Goal: Task Accomplishment & Management: Manage account settings

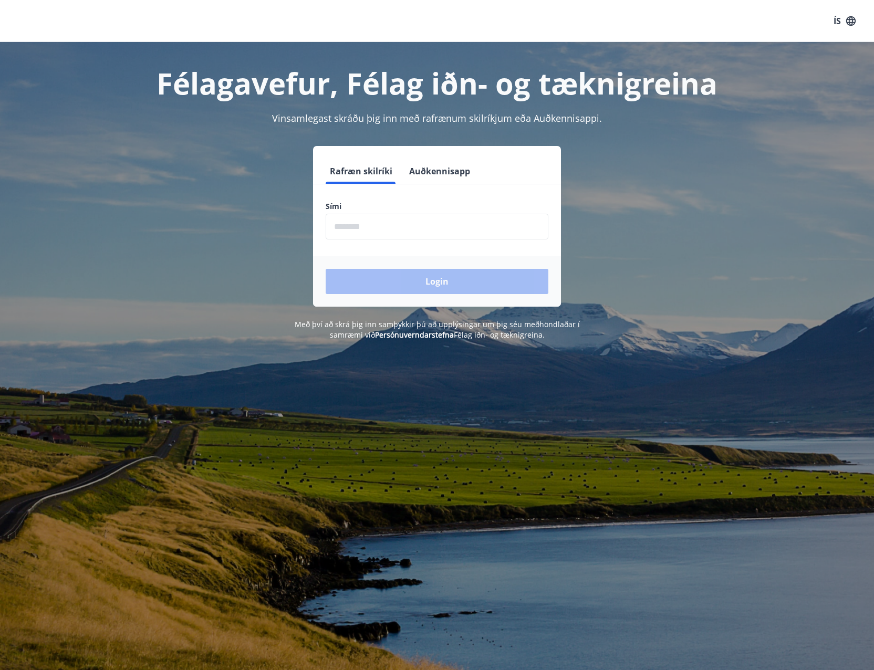
click at [379, 234] on input "phone" at bounding box center [437, 227] width 223 height 26
type input "********"
click at [391, 283] on button "Login" at bounding box center [437, 281] width 223 height 25
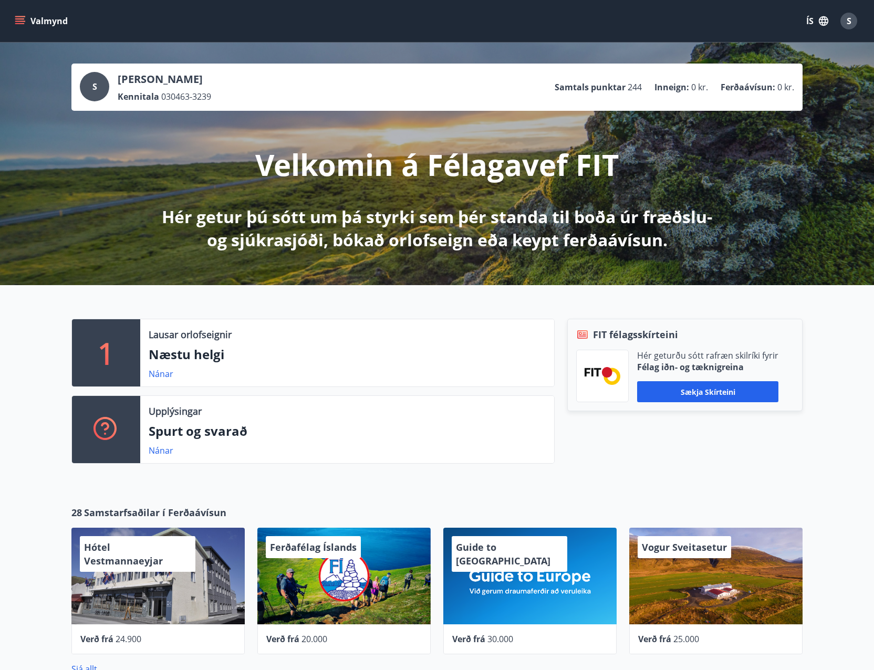
click at [23, 24] on icon "menu" at bounding box center [20, 21] width 11 height 11
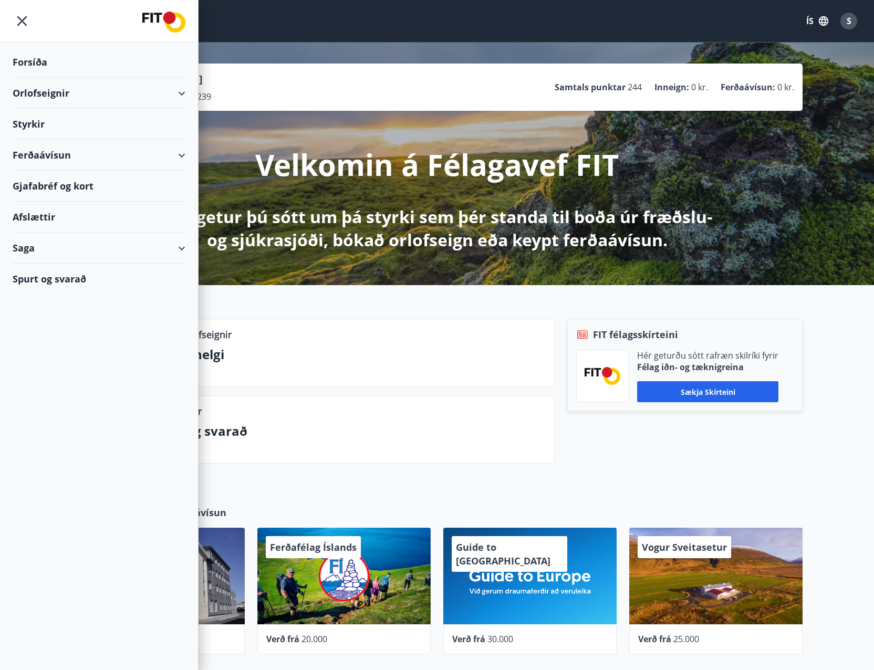
click at [38, 123] on div "Styrkir" at bounding box center [99, 124] width 173 height 31
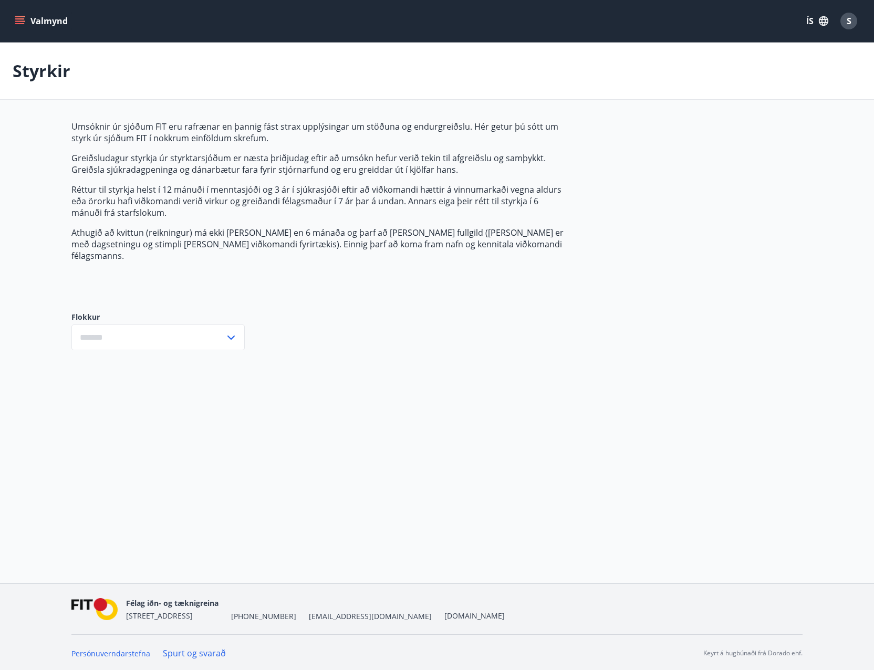
type input "***"
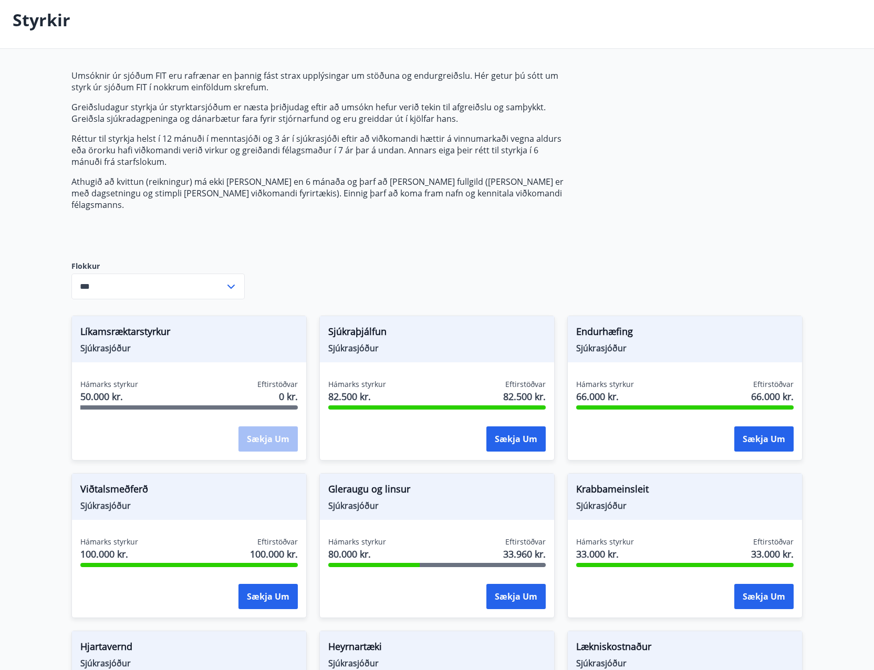
scroll to position [53, 0]
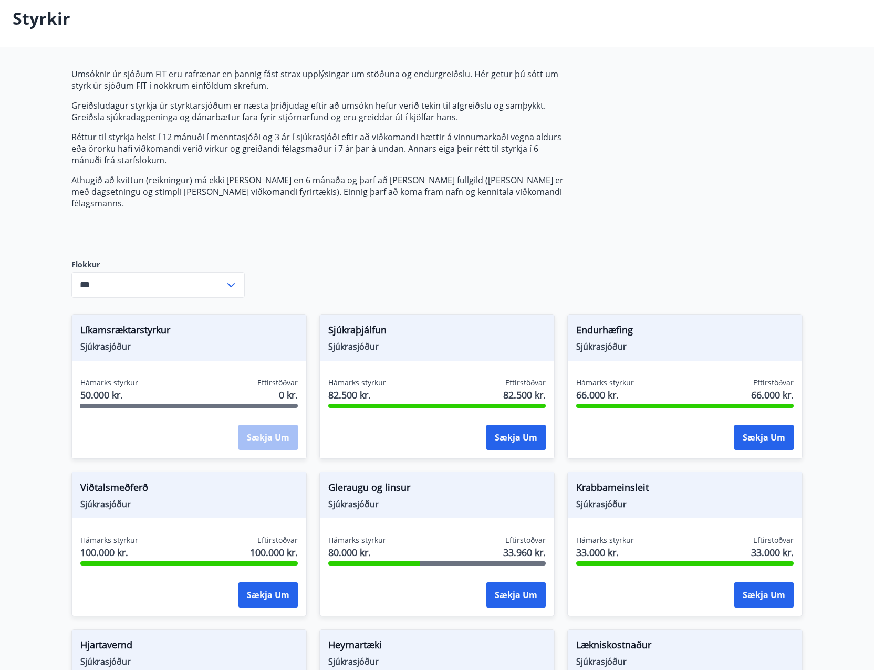
click at [144, 323] on span "Líkamsræktarstyrkur" at bounding box center [189, 332] width 218 height 18
click at [141, 328] on span "Líkamsræktarstyrkur" at bounding box center [189, 332] width 218 height 18
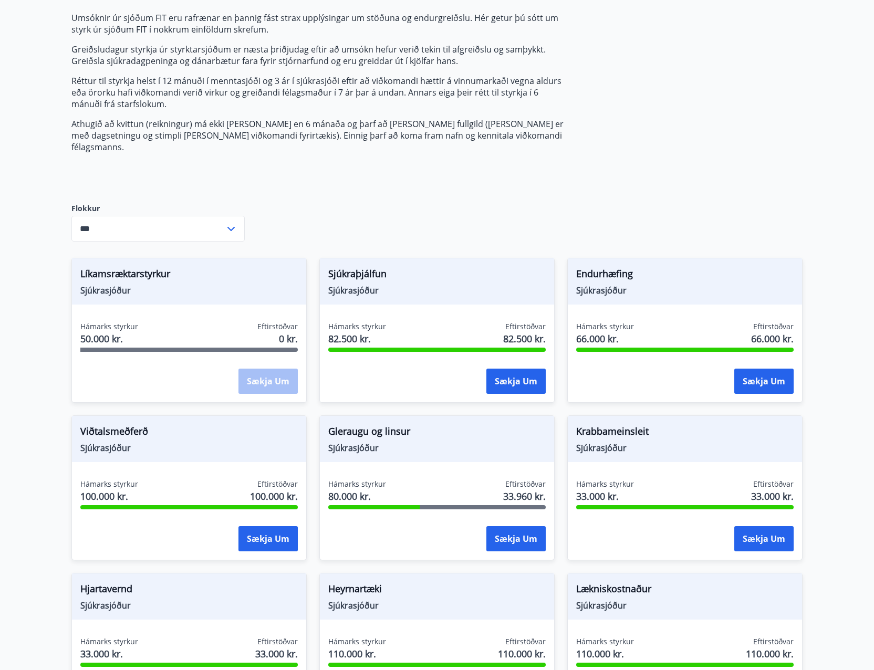
scroll to position [106, 0]
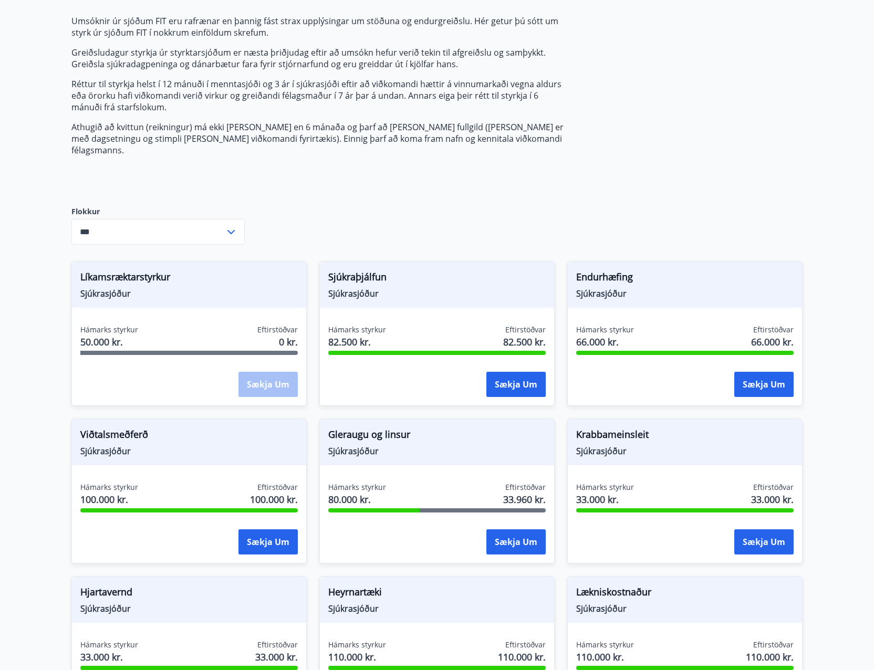
click at [231, 226] on icon at bounding box center [231, 232] width 13 height 13
click at [293, 194] on div "Umsóknir úr sjóðum FIT eru rafrænar en þannig fást strax upplýsingar um stöðuna…" at bounding box center [436, 532] width 731 height 1034
click at [257, 201] on div "Umsóknir úr sjóðum FIT eru rafrænar en þannig fást strax upplýsingar um stöðuna…" at bounding box center [436, 532] width 731 height 1034
drag, startPoint x: 142, startPoint y: 218, endPoint x: 173, endPoint y: 221, distance: 30.7
click at [142, 219] on input "***" at bounding box center [147, 232] width 153 height 26
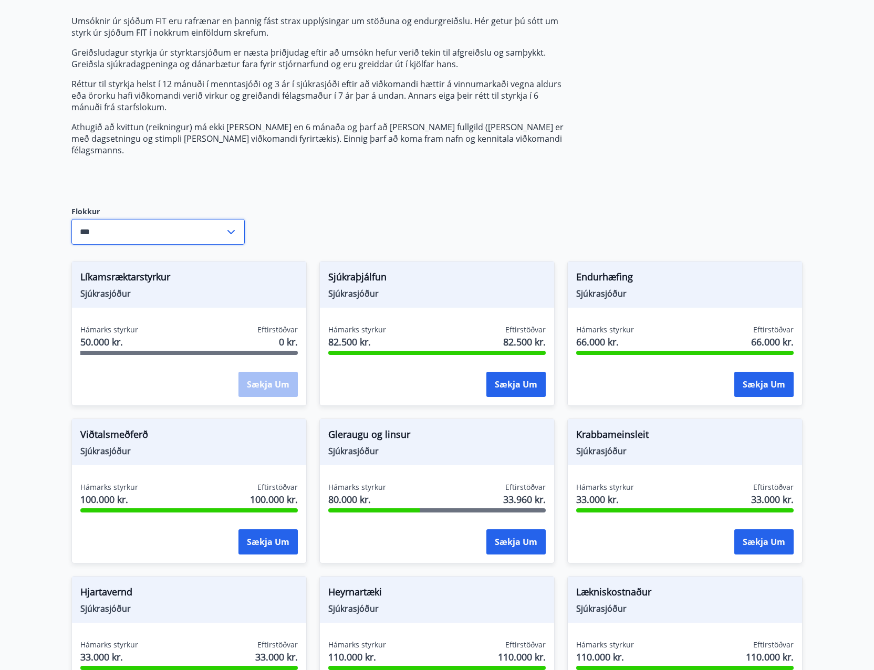
click at [229, 226] on icon at bounding box center [231, 232] width 13 height 13
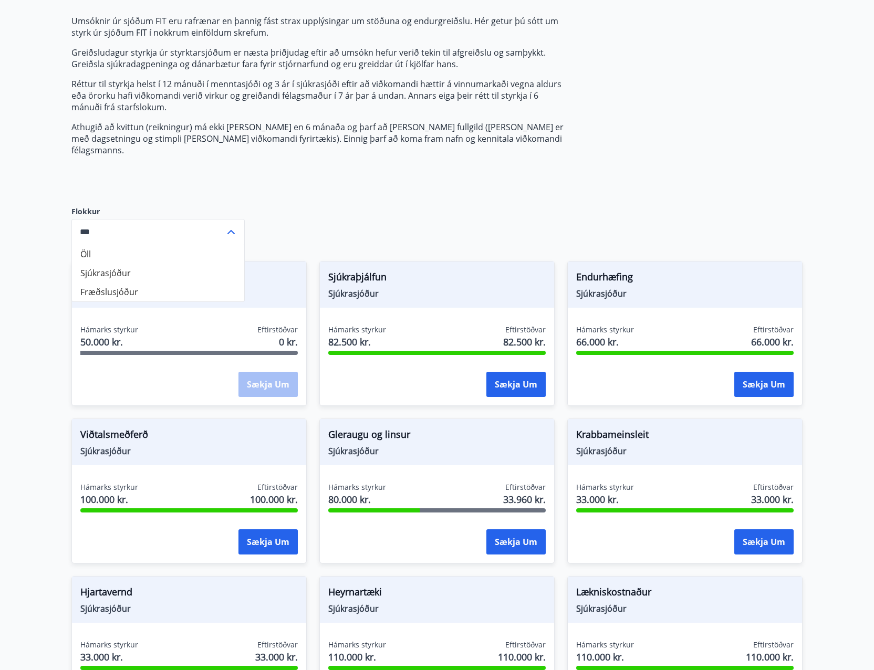
click at [317, 197] on div "Umsóknir úr sjóðum FIT eru rafrænar en þannig fást strax upplýsingar um stöðuna…" at bounding box center [436, 532] width 731 height 1034
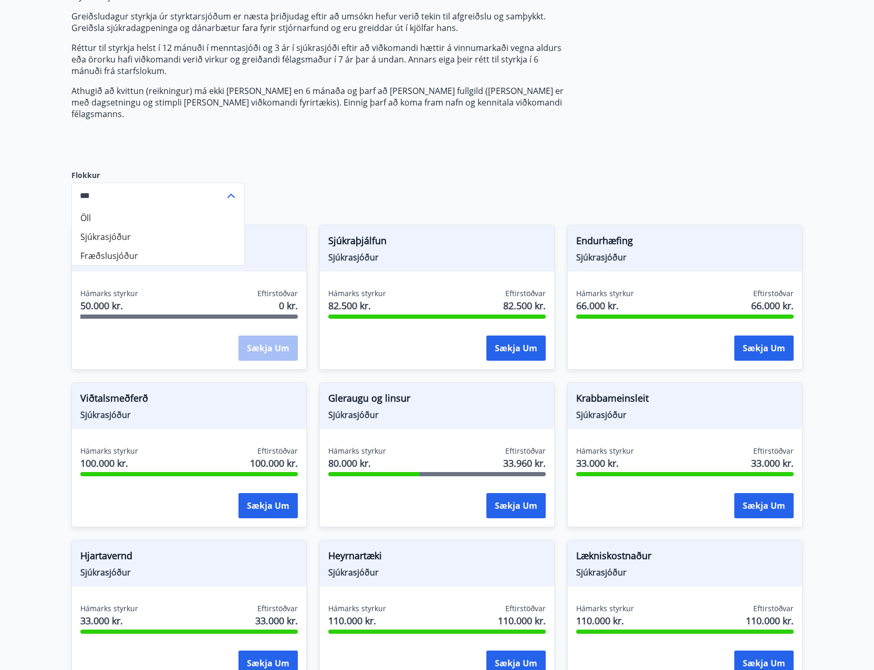
scroll to position [176, 0]
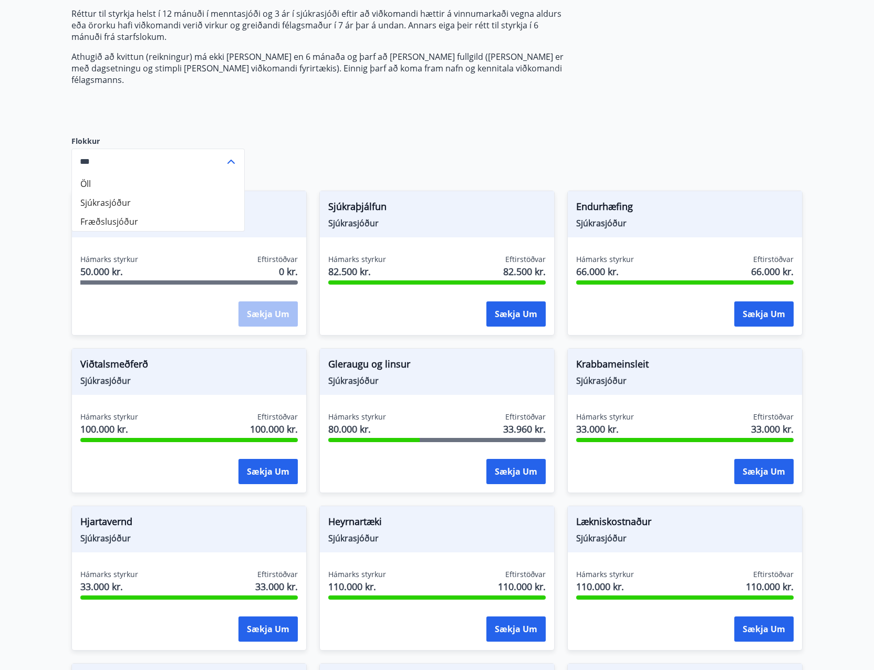
click at [139, 149] on input "***" at bounding box center [147, 162] width 153 height 26
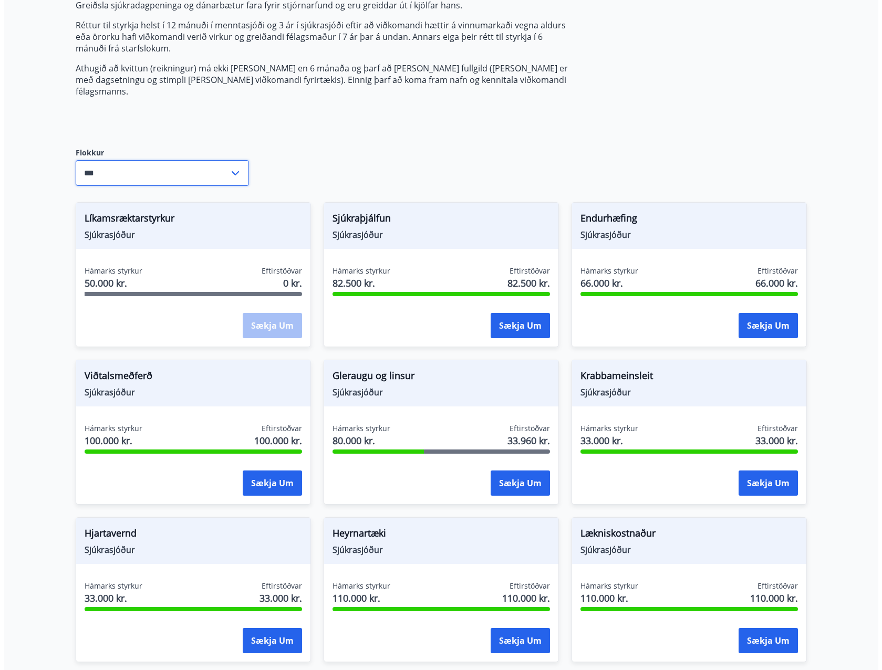
scroll to position [193, 0]
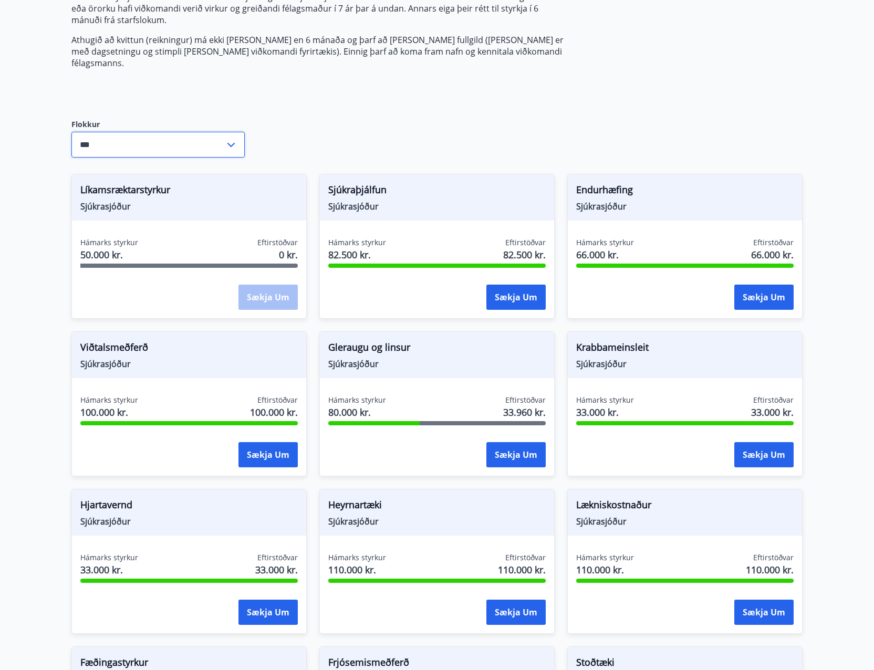
click at [200, 201] on div "Líkamsræktarstyrkur Sjúkrasjóður" at bounding box center [189, 197] width 234 height 46
click at [241, 285] on div "Sækja um" at bounding box center [268, 298] width 59 height 26
click at [253, 285] on div "Sækja um" at bounding box center [268, 298] width 59 height 26
click at [192, 272] on div "Hámarks styrkur 50.000 kr. Eftirstöðvar 0 kr. Sækja um" at bounding box center [189, 275] width 234 height 77
click at [160, 239] on div "Hámarks styrkur 50.000 kr. Eftirstöðvar 0 kr." at bounding box center [189, 250] width 218 height 26
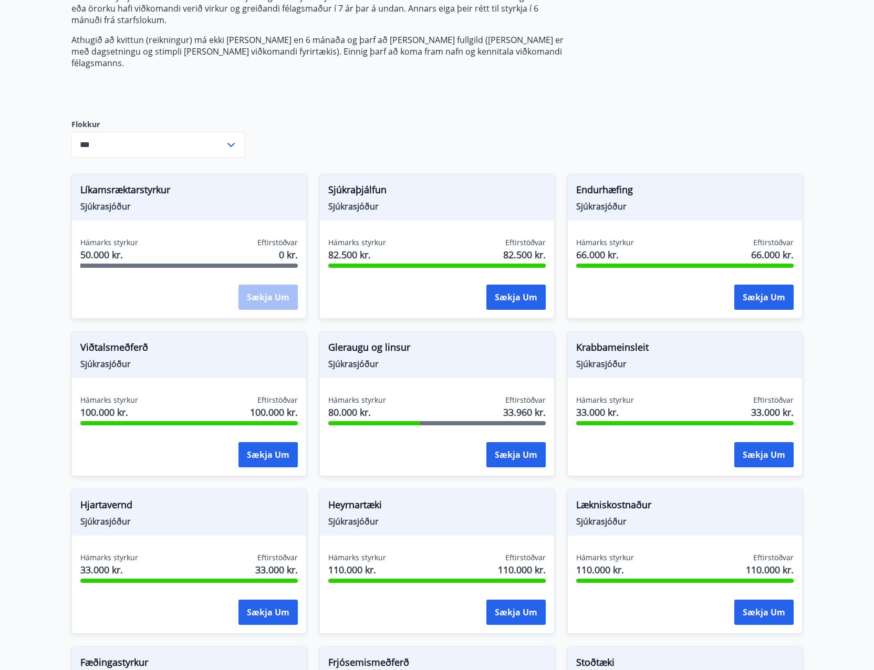
click at [116, 248] on span "50.000 kr." at bounding box center [109, 255] width 58 height 14
drag, startPoint x: 116, startPoint y: 247, endPoint x: 98, endPoint y: 242, distance: 18.6
click at [98, 248] on span "50.000 kr." at bounding box center [109, 255] width 58 height 14
click at [239, 428] on div "Hámarks styrkur 100.000 kr. Eftirstöðvar 100.000 kr. Sækja um" at bounding box center [189, 433] width 234 height 77
click at [247, 442] on button "Sækja um" at bounding box center [268, 454] width 59 height 25
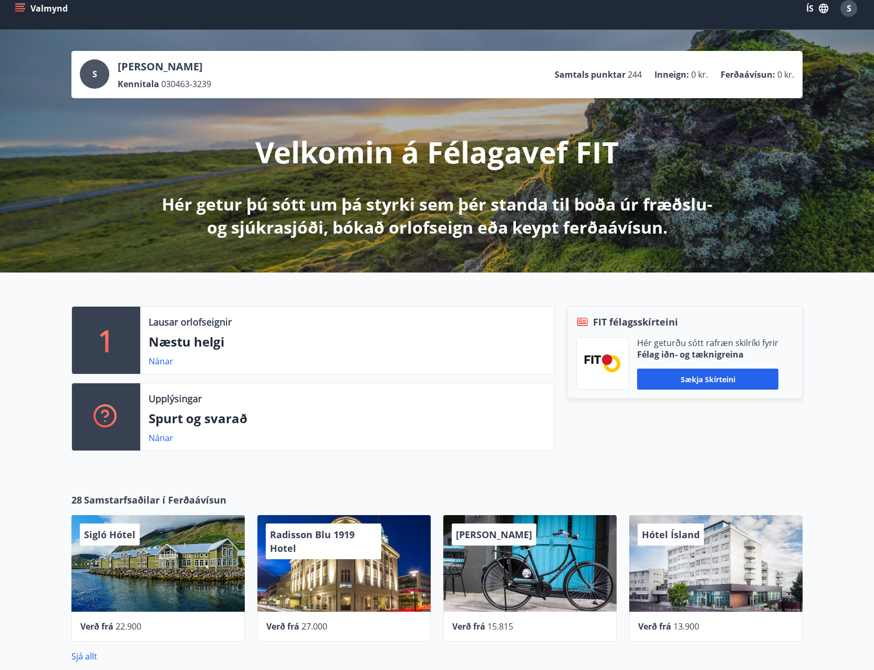
scroll to position [17, 0]
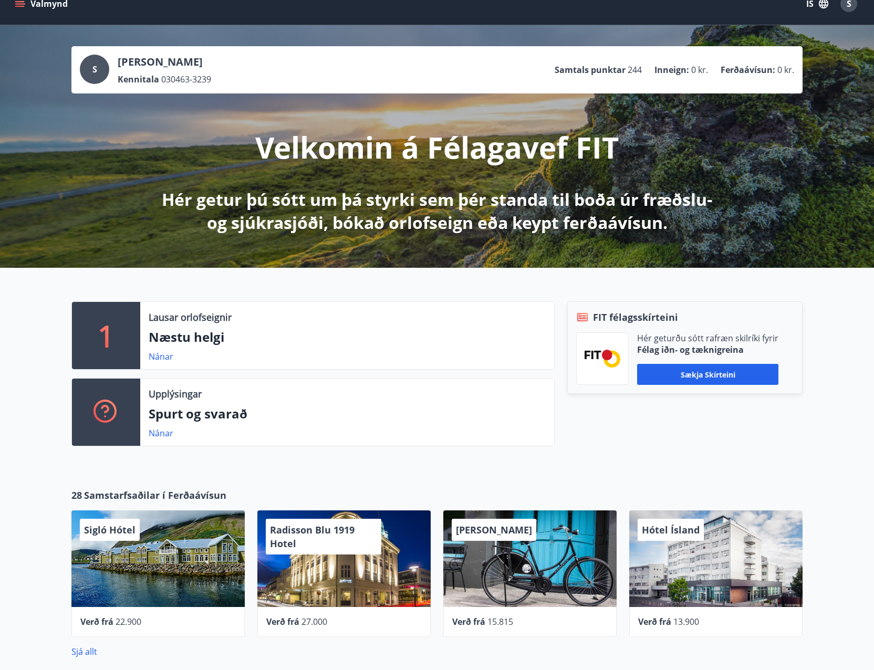
click at [19, 5] on icon "menu" at bounding box center [20, 3] width 11 height 11
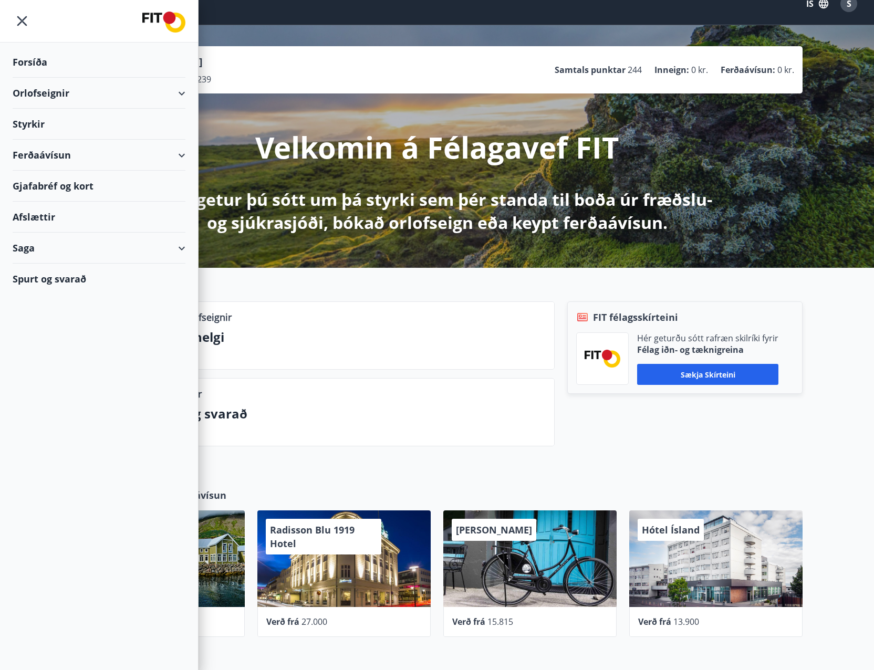
click at [180, 254] on div "Saga" at bounding box center [99, 248] width 173 height 31
click at [45, 388] on div "Styrkjasaga" at bounding box center [99, 385] width 156 height 22
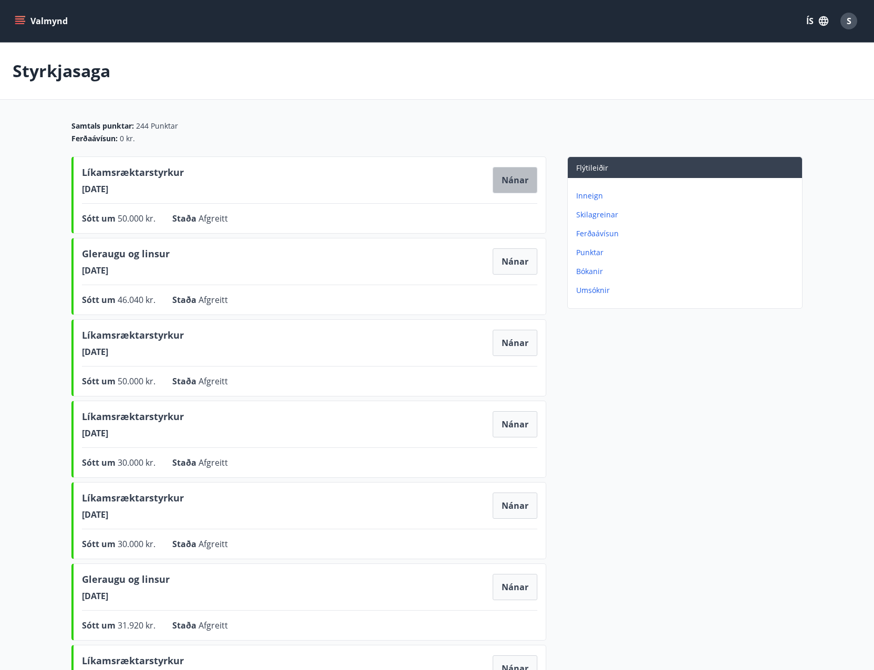
click at [522, 174] on button "Nánar" at bounding box center [515, 180] width 45 height 26
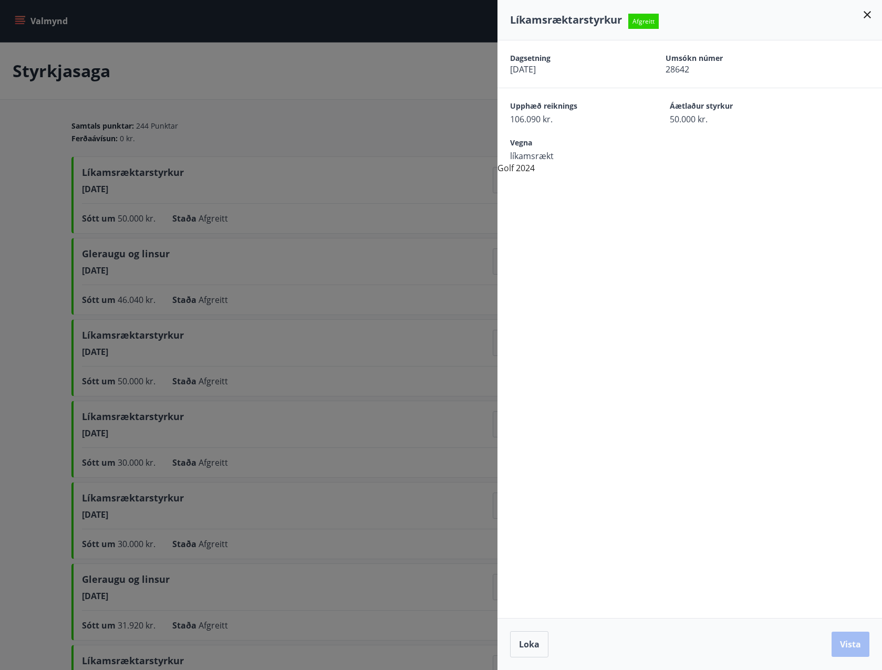
click at [665, 260] on div "Dagsetning [DATE] Umsókn númer 28642 Upphæð reiknings 106.090 kr. Áætlaður styr…" at bounding box center [690, 329] width 385 height 578
click at [536, 639] on button "Loka" at bounding box center [529, 645] width 38 height 26
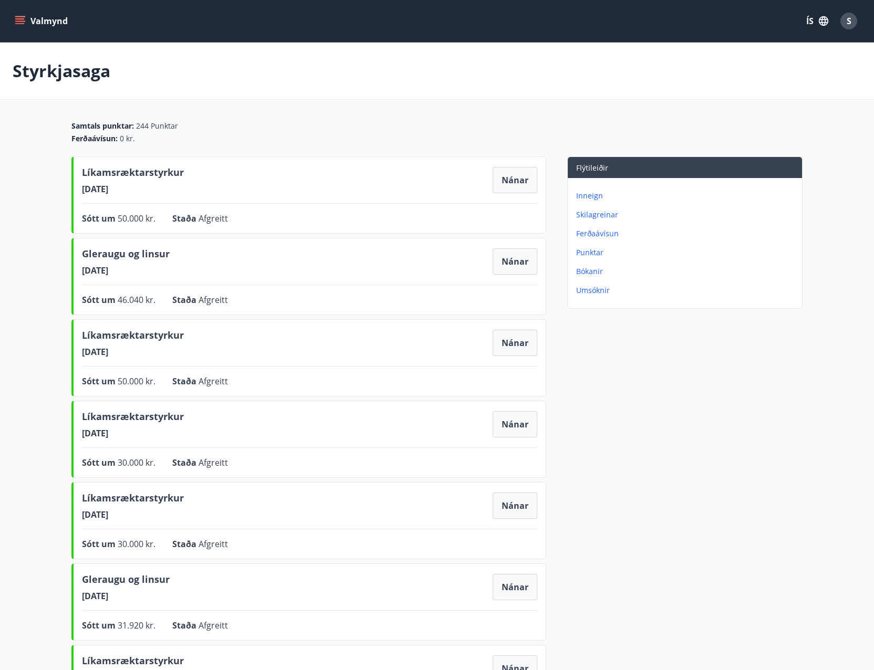
click at [330, 93] on div "Styrkjasaga" at bounding box center [437, 71] width 874 height 57
click at [850, 20] on span "S" at bounding box center [849, 21] width 5 height 12
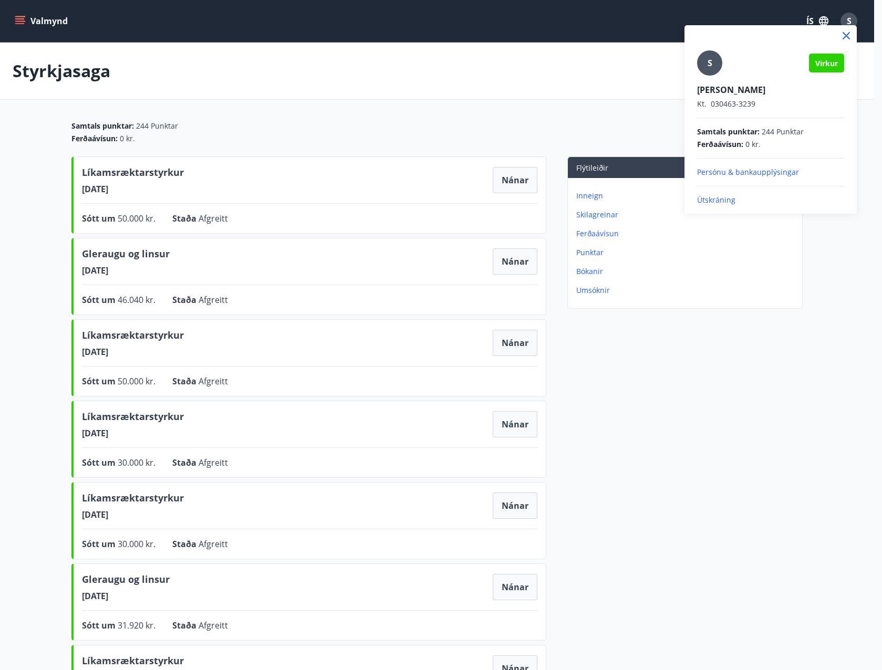
click at [715, 200] on p "Útskráning" at bounding box center [770, 200] width 147 height 11
click at [711, 197] on p "Útskráning" at bounding box center [770, 200] width 147 height 11
click at [512, 95] on div at bounding box center [441, 335] width 882 height 670
